Goal: Check status: Check status

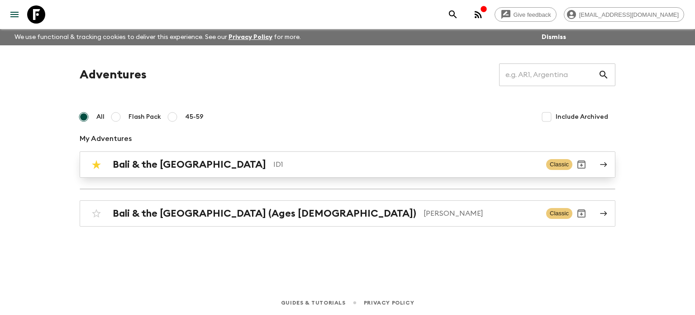
click at [187, 168] on h2 "Bali & the [GEOGRAPHIC_DATA]" at bounding box center [189, 164] width 153 height 12
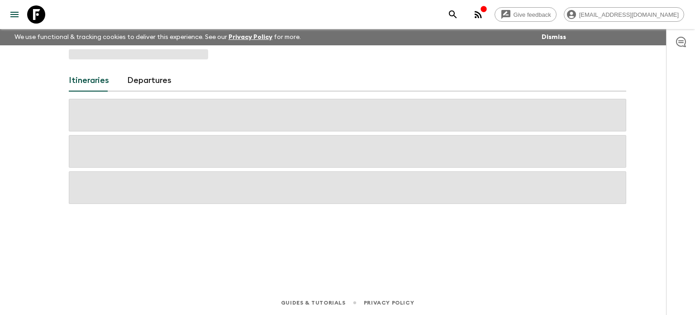
click at [187, 168] on div at bounding box center [348, 151] width 558 height 105
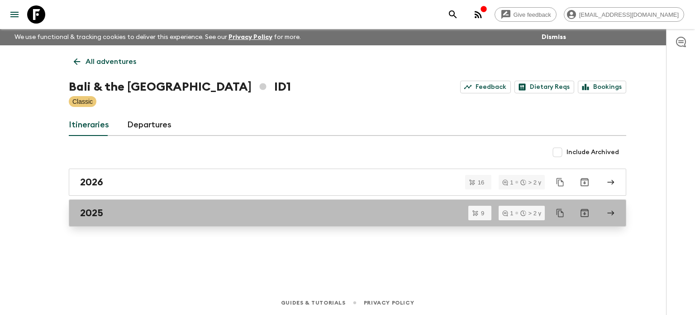
click at [134, 209] on div "2025" at bounding box center [339, 213] width 518 height 12
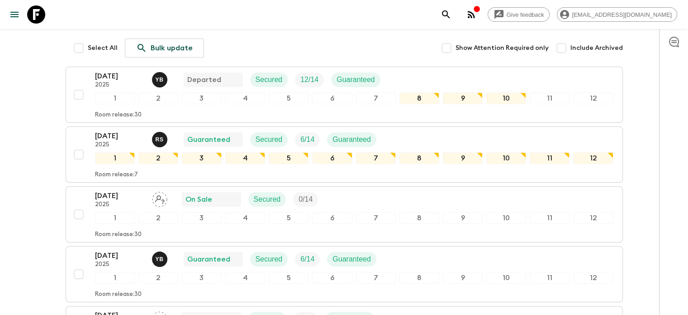
scroll to position [90, 0]
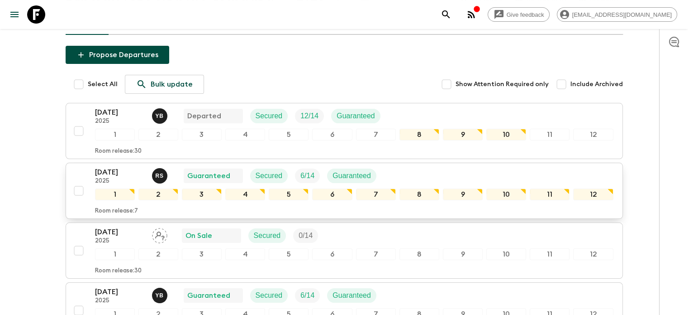
click at [121, 175] on p "[DATE]" at bounding box center [120, 172] width 50 height 11
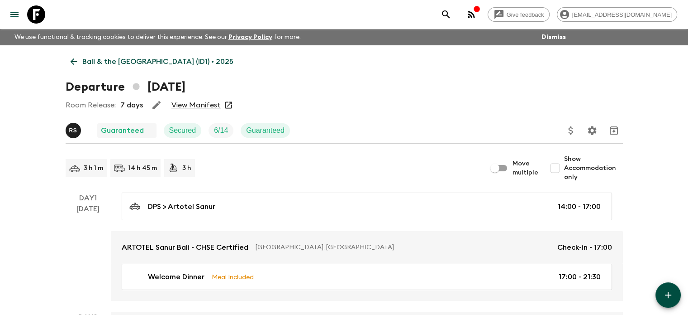
click at [206, 105] on link "View Manifest" at bounding box center [196, 104] width 49 height 9
